Goal: Task Accomplishment & Management: Complete application form

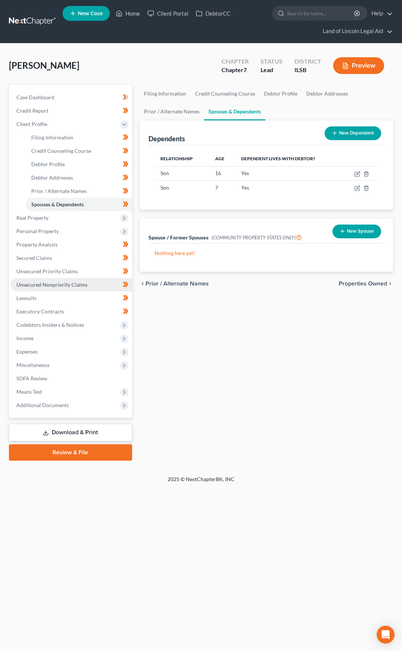
click at [74, 286] on span "Unsecured Nonpriority Claims" at bounding box center [51, 285] width 71 height 6
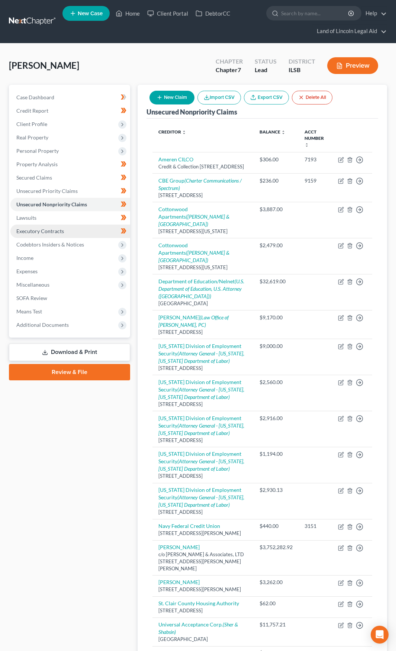
click at [89, 234] on link "Executory Contracts" at bounding box center [70, 231] width 120 height 13
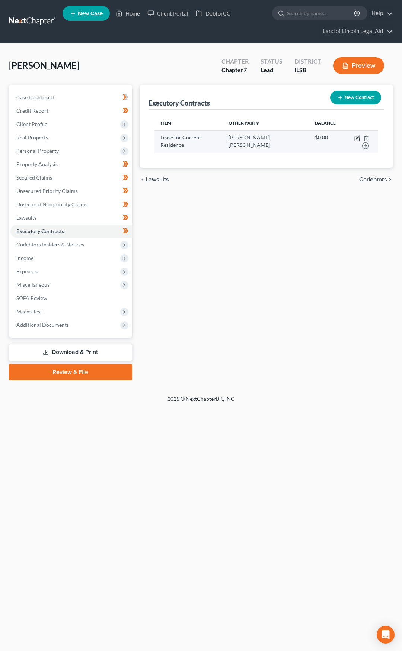
click at [356, 139] on icon "button" at bounding box center [357, 137] width 3 height 3
select select "3"
select select "14"
select select "0"
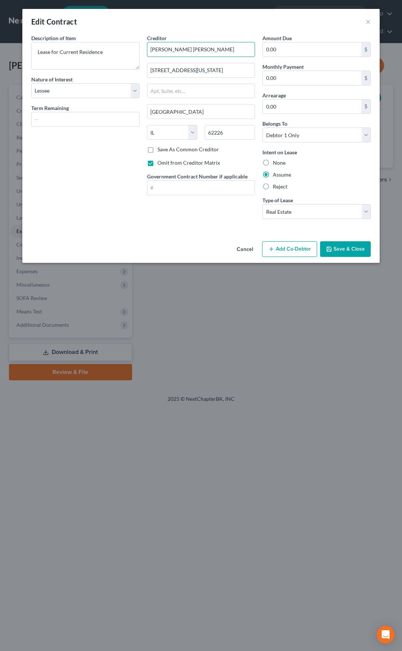
drag, startPoint x: 209, startPoint y: 50, endPoint x: 147, endPoint y: 51, distance: 62.5
click at [147, 51] on input "[PERSON_NAME] [PERSON_NAME]" at bounding box center [201, 49] width 108 height 15
drag, startPoint x: 204, startPoint y: 73, endPoint x: 143, endPoint y: 78, distance: 61.2
click at [143, 78] on div "Creditor * [PERSON_NAME] [PERSON_NAME] [STREET_ADDRESS][GEOGRAPHIC_DATA][US_STA…" at bounding box center [201, 129] width 116 height 191
click at [247, 250] on button "Cancel" at bounding box center [245, 249] width 28 height 15
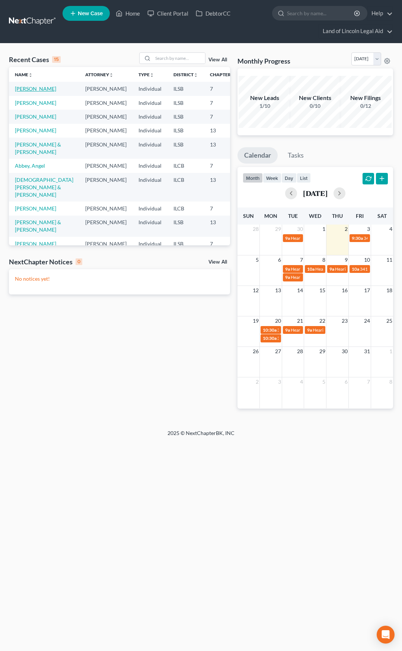
click at [22, 89] on link "[PERSON_NAME]" at bounding box center [35, 89] width 41 height 6
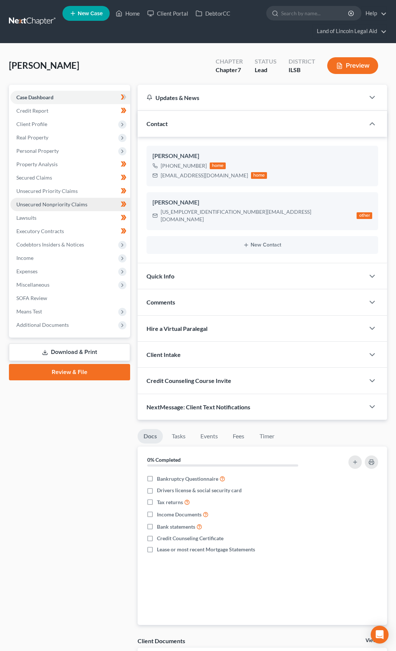
click at [88, 207] on link "Unsecured Nonpriority Claims" at bounding box center [70, 204] width 120 height 13
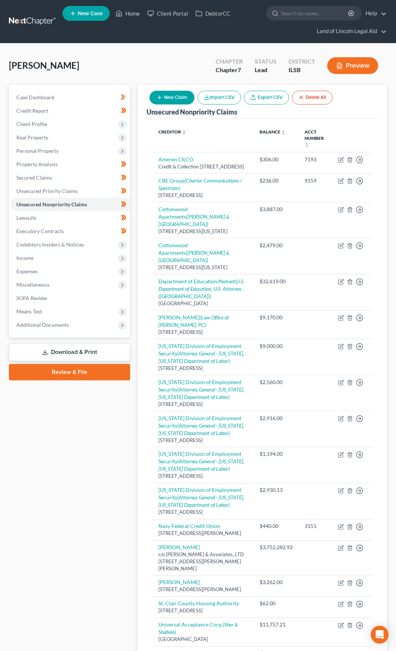
click at [174, 100] on button "New Claim" at bounding box center [172, 98] width 45 height 14
select select "0"
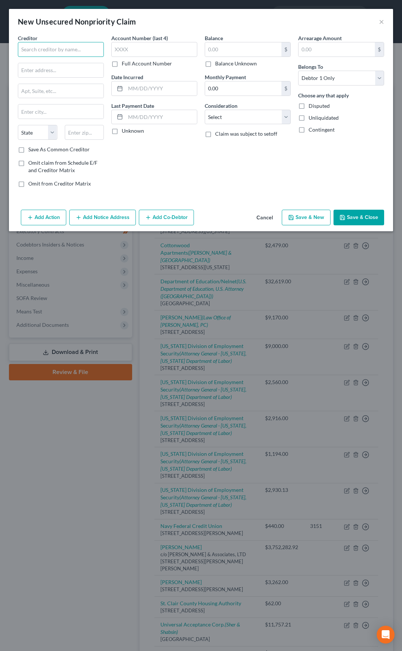
click at [79, 49] on input "text" at bounding box center [61, 49] width 86 height 15
paste input "[PERSON_NAME] [PERSON_NAME]"
type input "[PERSON_NAME] [PERSON_NAME]"
click at [80, 73] on input "text" at bounding box center [60, 70] width 85 height 14
paste input "[STREET_ADDRESS][US_STATE]"
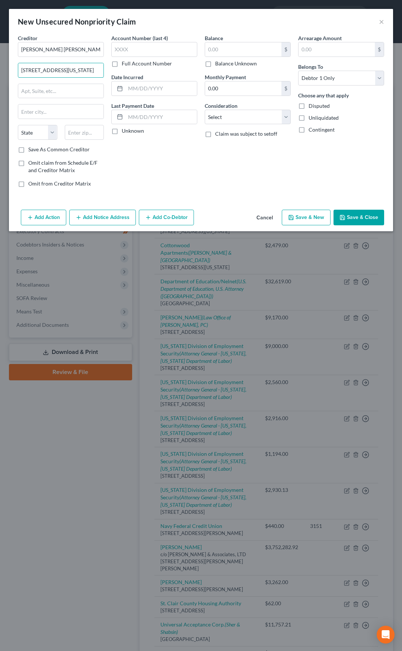
type input "[STREET_ADDRESS][US_STATE]"
click at [82, 134] on input "text" at bounding box center [84, 132] width 39 height 15
type input "62226"
type input "Belleville"
select select "14"
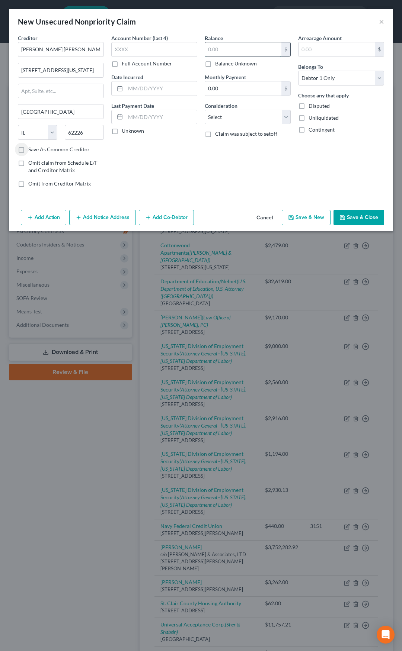
click at [214, 48] on input "text" at bounding box center [243, 49] width 76 height 14
type input "1,141.90"
click at [245, 116] on select "Select Cable / Satellite Services Collection Agency Credit Card Debt Debt Couns…" at bounding box center [248, 117] width 86 height 15
select select "14"
click at [205, 110] on select "Select Cable / Satellite Services Collection Agency Credit Card Debt Debt Couns…" at bounding box center [248, 117] width 86 height 15
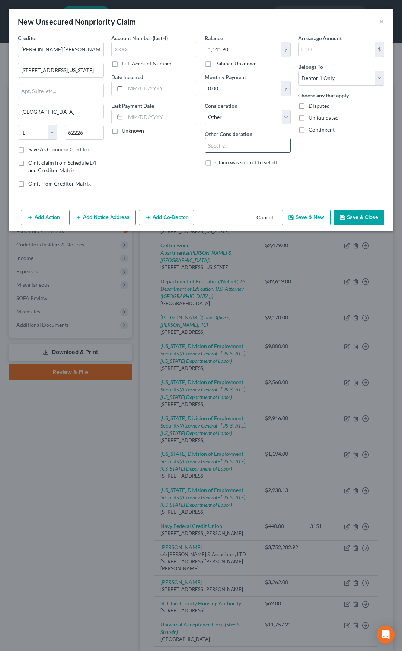
click at [234, 142] on input "text" at bounding box center [247, 145] width 85 height 14
type input "Back Rent Due"
click at [357, 216] on button "Save & Close" at bounding box center [358, 218] width 51 height 16
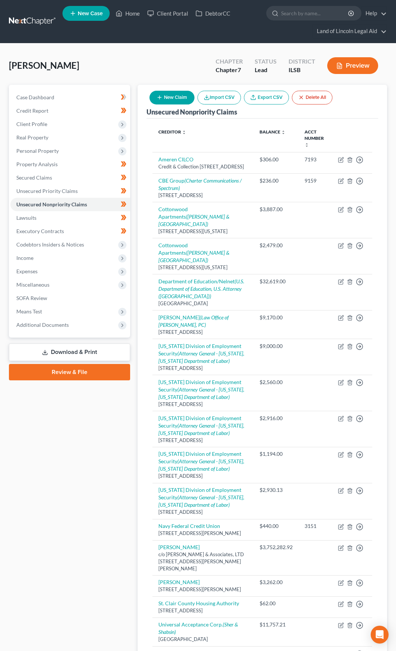
click at [40, 22] on link at bounding box center [33, 21] width 48 height 13
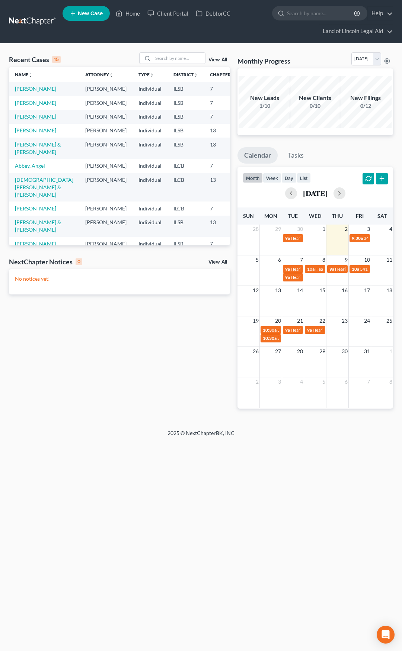
click at [21, 120] on link "Davis, Angela" at bounding box center [35, 116] width 41 height 6
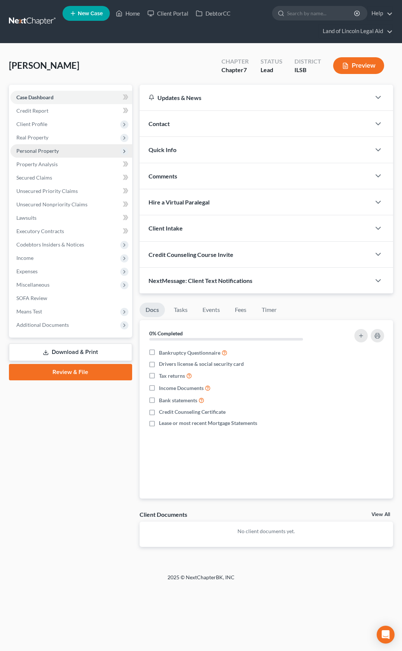
click at [60, 149] on span "Personal Property" at bounding box center [71, 150] width 122 height 13
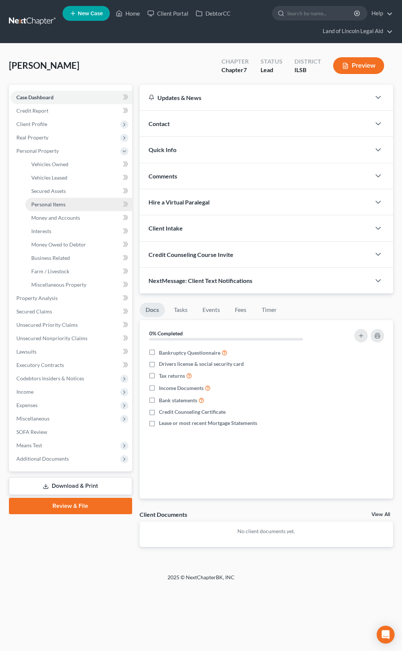
click at [77, 202] on link "Personal Items" at bounding box center [78, 204] width 107 height 13
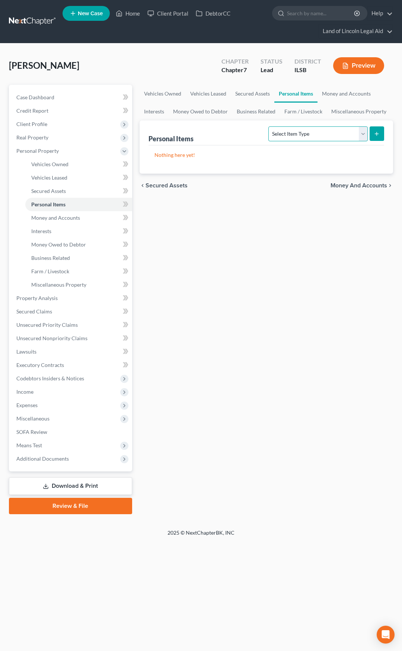
click at [292, 129] on select "Select Item Type Clothing (A/B: 11) Collectibles Of Value (A/B: 8) Electronics …" at bounding box center [317, 133] width 99 height 15
select select "household_goods"
click at [270, 126] on select "Select Item Type Clothing (A/B: 11) Collectibles Of Value (A/B: 8) Electronics …" at bounding box center [317, 133] width 99 height 15
click at [379, 132] on icon "submit" at bounding box center [376, 134] width 6 height 6
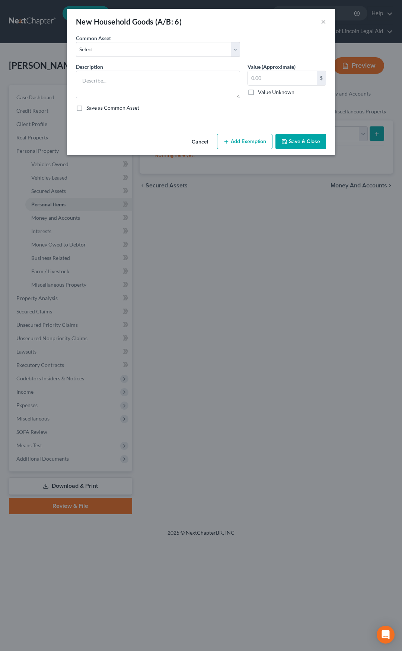
click at [207, 140] on button "Cancel" at bounding box center [200, 142] width 28 height 15
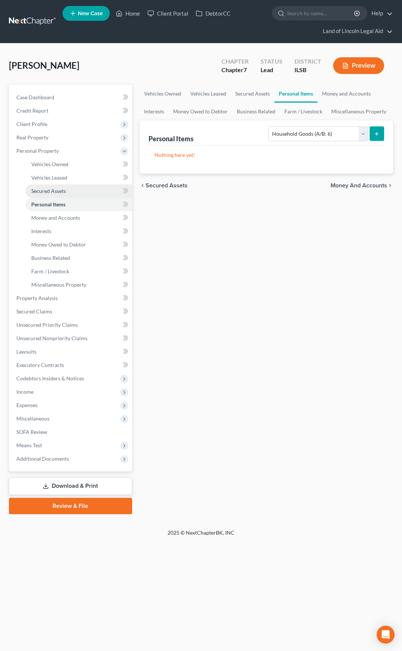
click at [98, 190] on link "Secured Assets" at bounding box center [78, 191] width 107 height 13
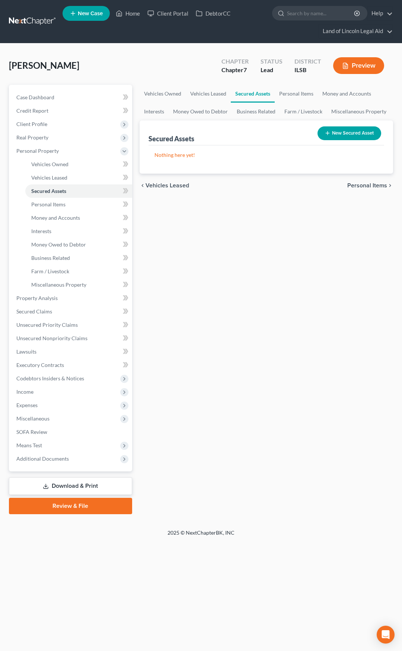
click at [335, 129] on button "New Secured Asset" at bounding box center [349, 133] width 64 height 14
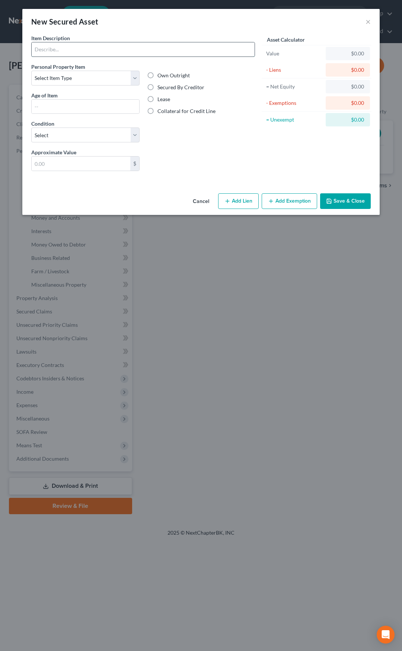
click at [100, 53] on input "text" at bounding box center [143, 49] width 223 height 14
type input "Washer/Dryer"
click at [86, 79] on select "Select Item Type Clothing (A/B: 11) Collectibles Of Value (A/B: 8) Electronics …" at bounding box center [85, 78] width 108 height 15
select select "household_goods"
click at [31, 71] on select "Select Item Type Clothing (A/B: 11) Collectibles Of Value (A/B: 8) Electronics …" at bounding box center [85, 78] width 108 height 15
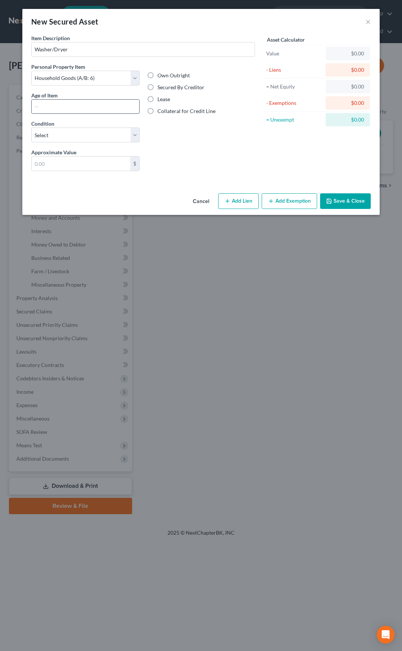
click at [70, 101] on input "text" at bounding box center [86, 107] width 108 height 14
click at [66, 130] on select "Select Excellent Very Good Good Fair Poor" at bounding box center [85, 135] width 108 height 15
select select "3"
click at [31, 128] on select "Select Excellent Very Good Good Fair Poor" at bounding box center [85, 135] width 108 height 15
click at [58, 166] on input "text" at bounding box center [81, 164] width 99 height 14
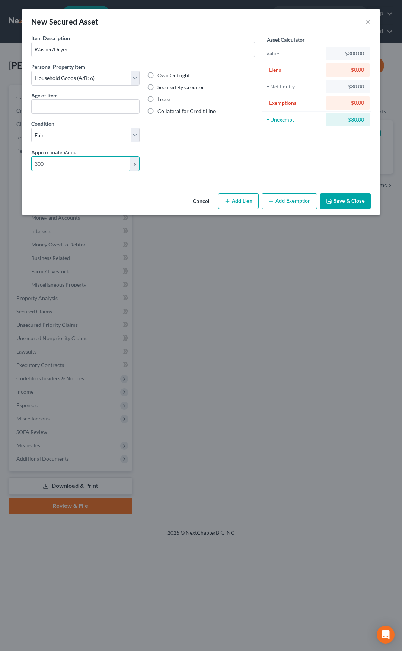
type input "300"
click at [157, 89] on label "Secured By Creditor" at bounding box center [180, 87] width 47 height 7
click at [160, 89] on input "Secured By Creditor" at bounding box center [162, 86] width 5 height 5
radio input "true"
click at [238, 201] on button "Add Lien" at bounding box center [238, 201] width 41 height 16
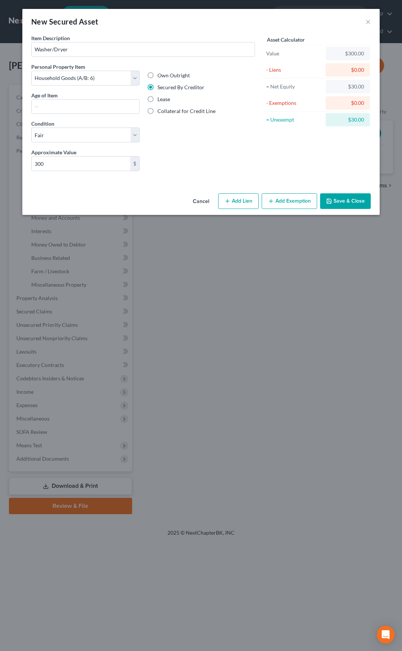
select select "0"
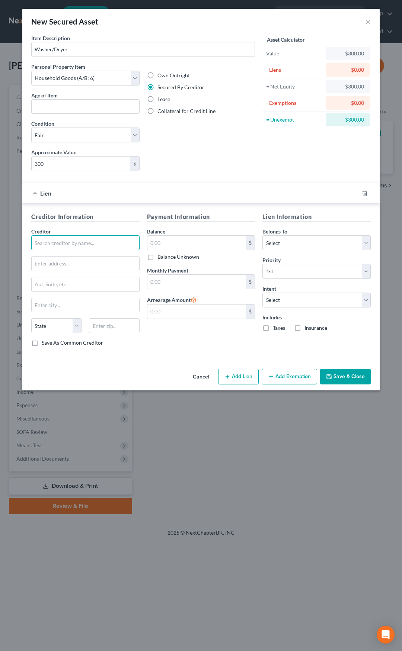
click at [110, 243] on input "text" at bounding box center [85, 242] width 108 height 15
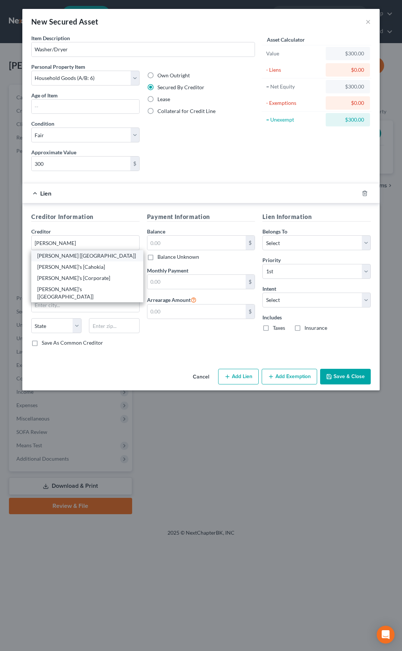
click at [81, 255] on div "Aarons [Belleville]" at bounding box center [87, 255] width 100 height 7
type input "Aarons [Belleville]"
type input "5720 N Belt West"
type input "Belleville"
select select "14"
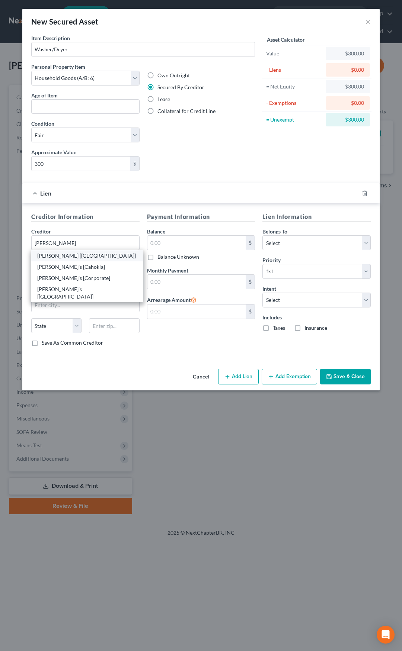
type input "62226"
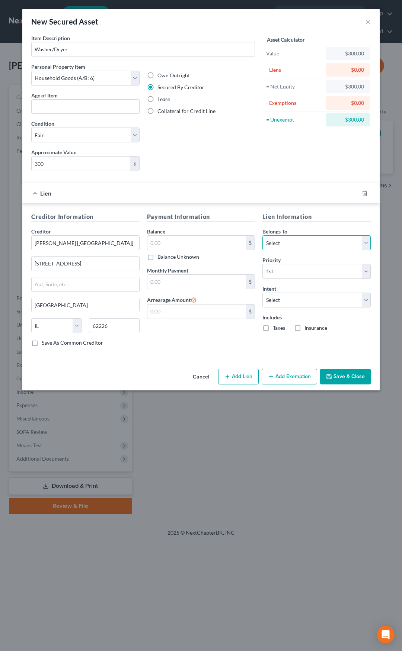
click at [276, 240] on select "Select Debtor 1 Only Debtor 2 Only Debtor 1 And Debtor 2 Only At Least One Of T…" at bounding box center [316, 242] width 108 height 15
select select "0"
click at [262, 235] on select "Select Debtor 1 Only Debtor 2 Only Debtor 1 And Debtor 2 Only At Least One Of T…" at bounding box center [316, 242] width 108 height 15
click at [280, 295] on select "Select Surrender Redeem Reaffirm Avoid Other" at bounding box center [316, 300] width 108 height 15
select select "0"
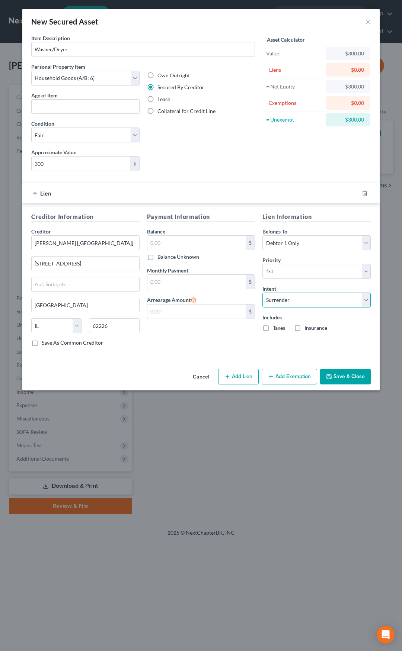
click at [262, 293] on select "Select Surrender Redeem Reaffirm Avoid Other" at bounding box center [316, 300] width 108 height 15
click at [345, 373] on button "Save & Close" at bounding box center [345, 377] width 51 height 16
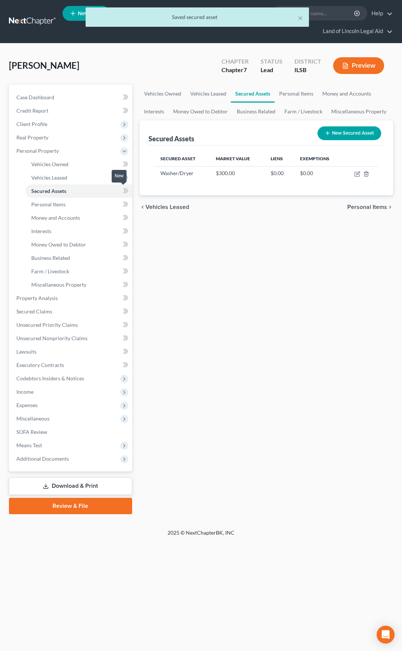
click at [126, 190] on icon at bounding box center [126, 190] width 3 height 5
